Goal: Information Seeking & Learning: Learn about a topic

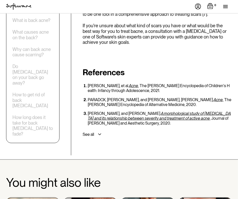
scroll to position [1527, 0]
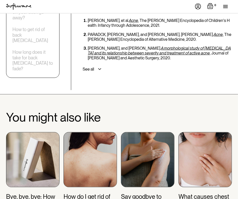
click at [91, 193] on h3 "How do I get rid of body acne?" at bounding box center [90, 200] width 53 height 15
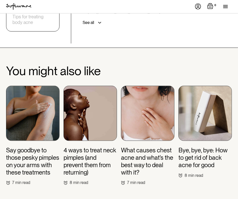
scroll to position [2163, 0]
